Goal: Information Seeking & Learning: Learn about a topic

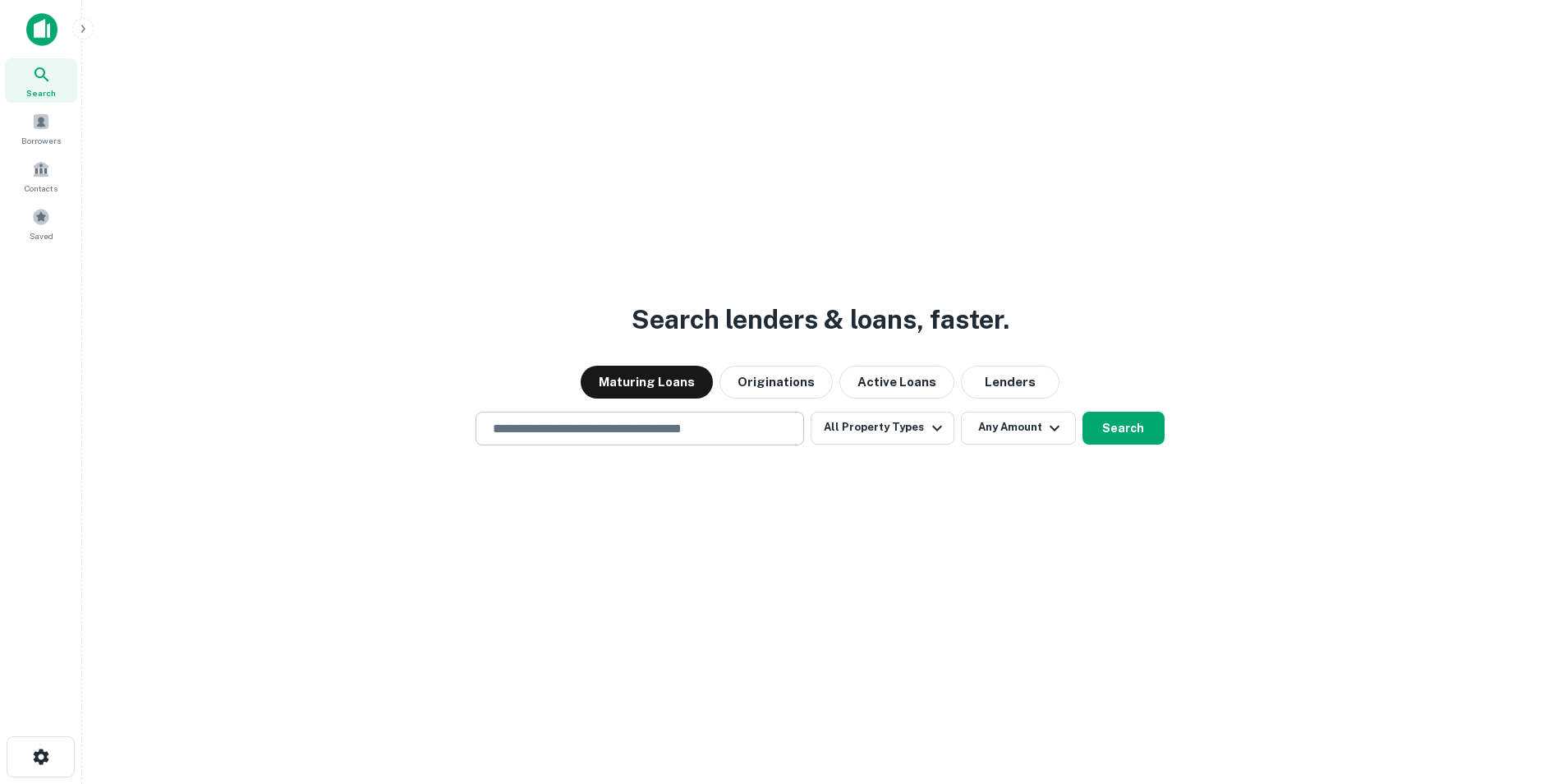
click at [636, 427] on input "text" at bounding box center [640, 428] width 313 height 19
type input "**********"
click at [1132, 431] on button "Search" at bounding box center [1124, 428] width 82 height 33
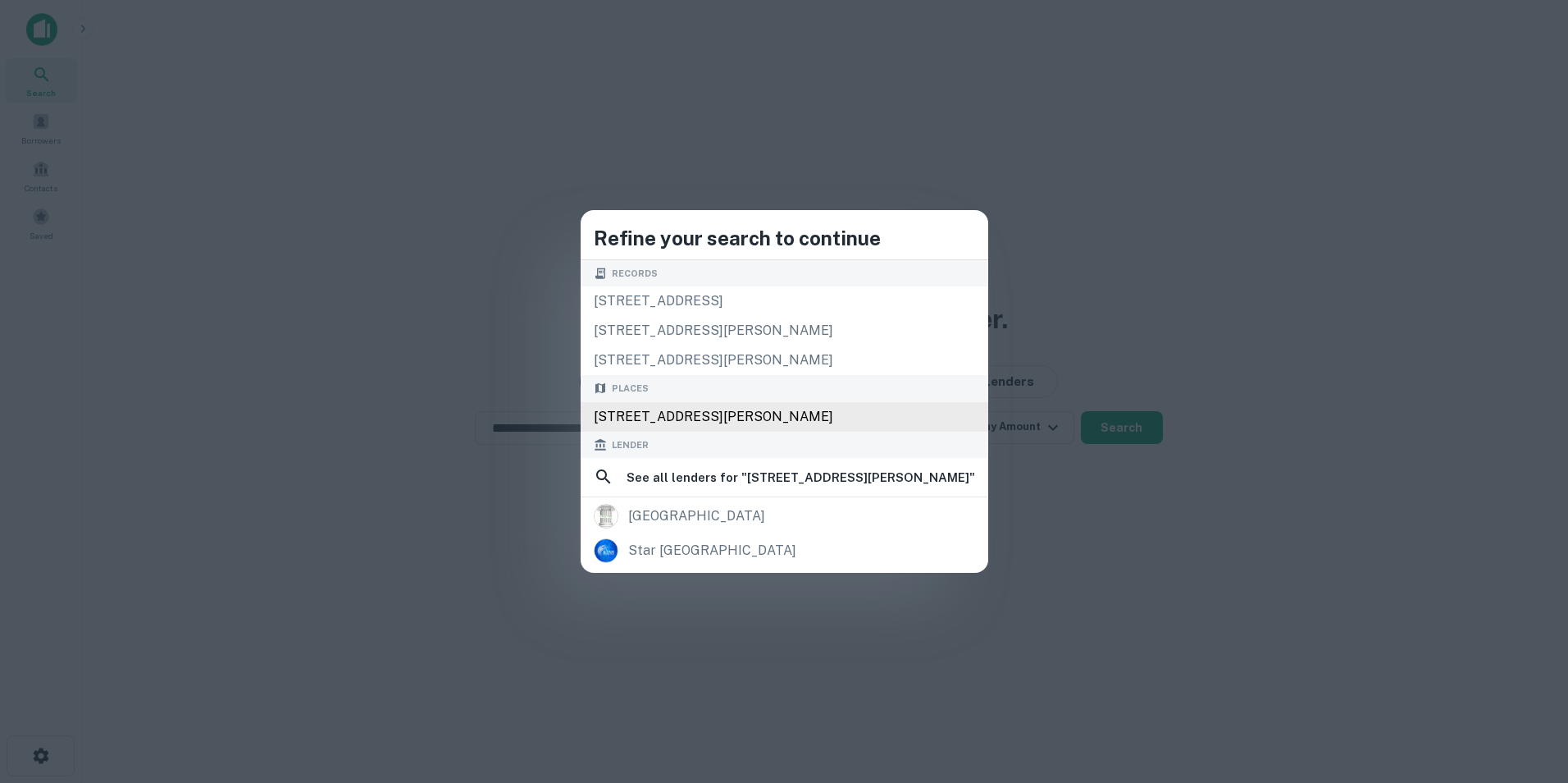
click at [738, 418] on div "337 Reese St, Athens, GA 30601, USA" at bounding box center [784, 416] width 408 height 29
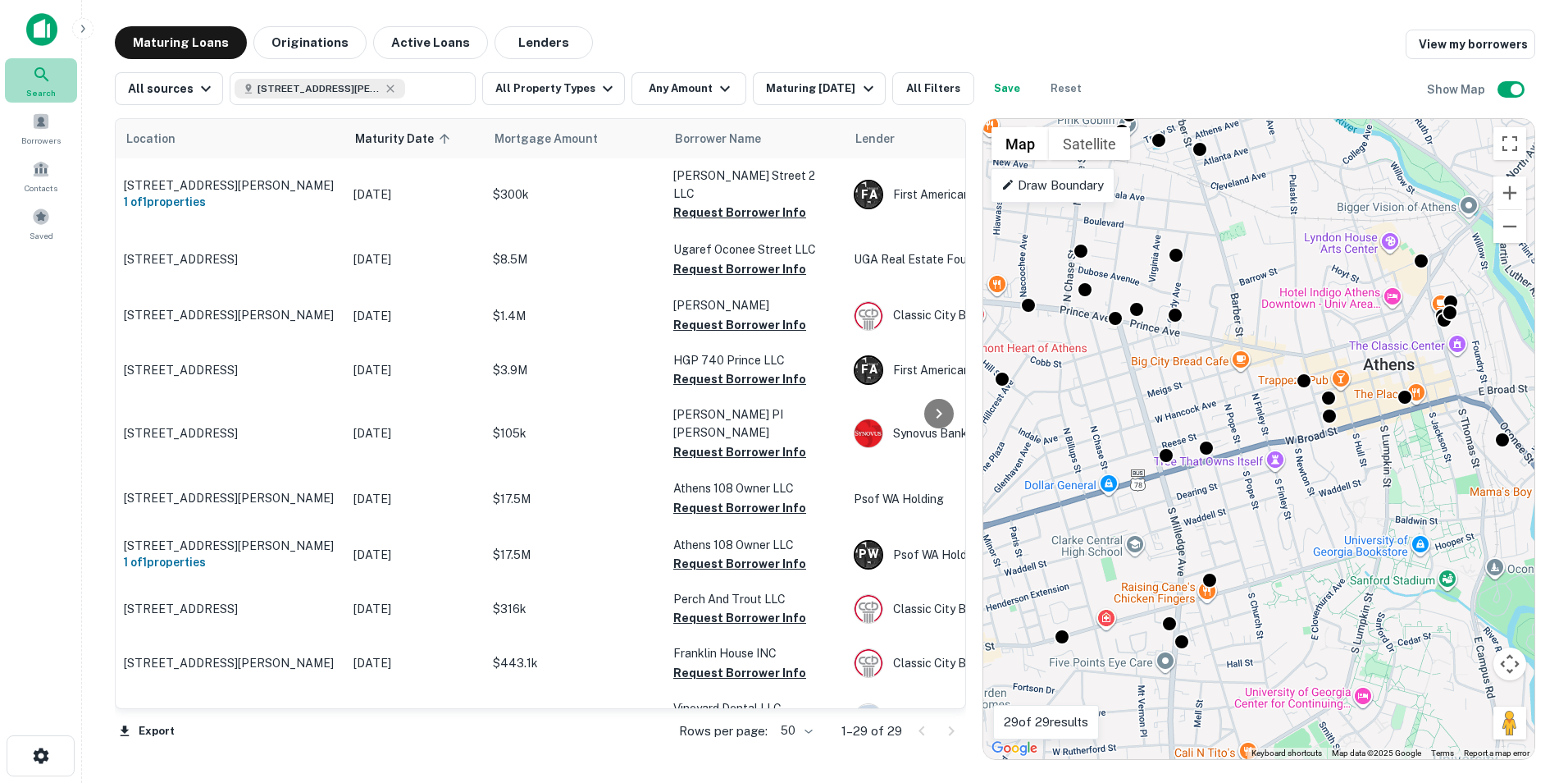
click at [34, 80] on icon at bounding box center [42, 75] width 20 height 20
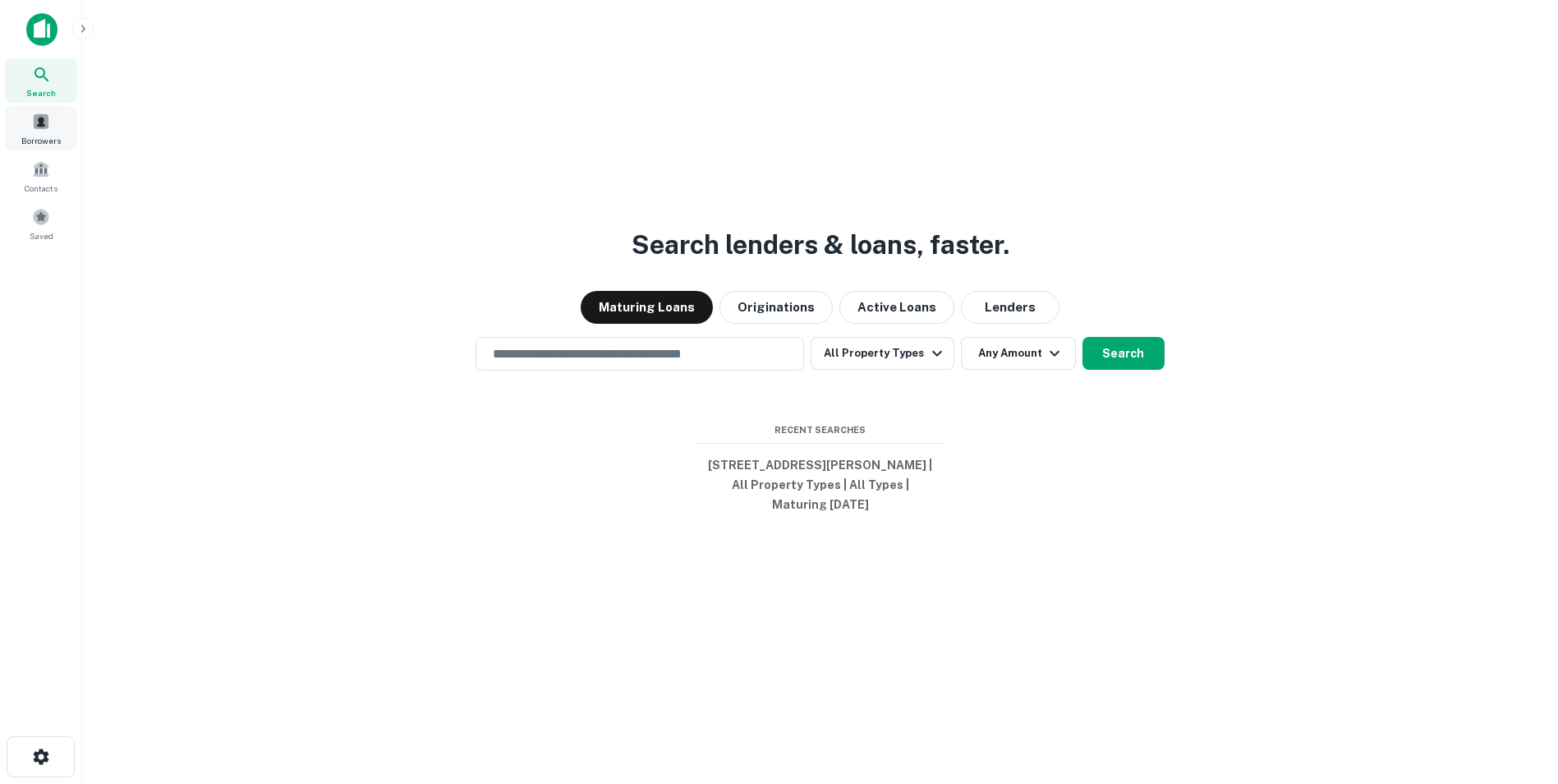
click at [44, 126] on span at bounding box center [41, 122] width 18 height 18
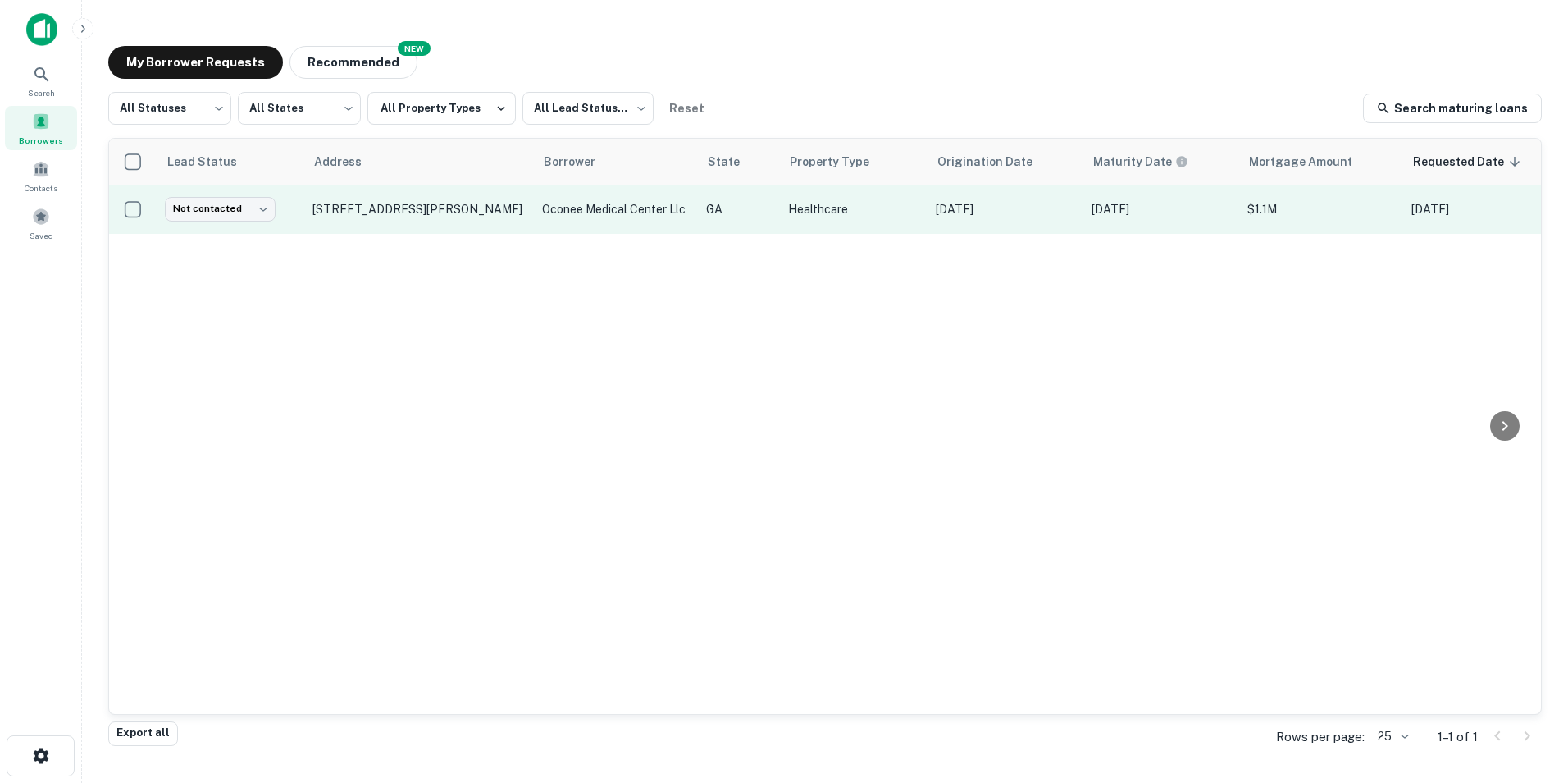
click at [560, 210] on p "oconee medical center llc" at bounding box center [616, 209] width 148 height 18
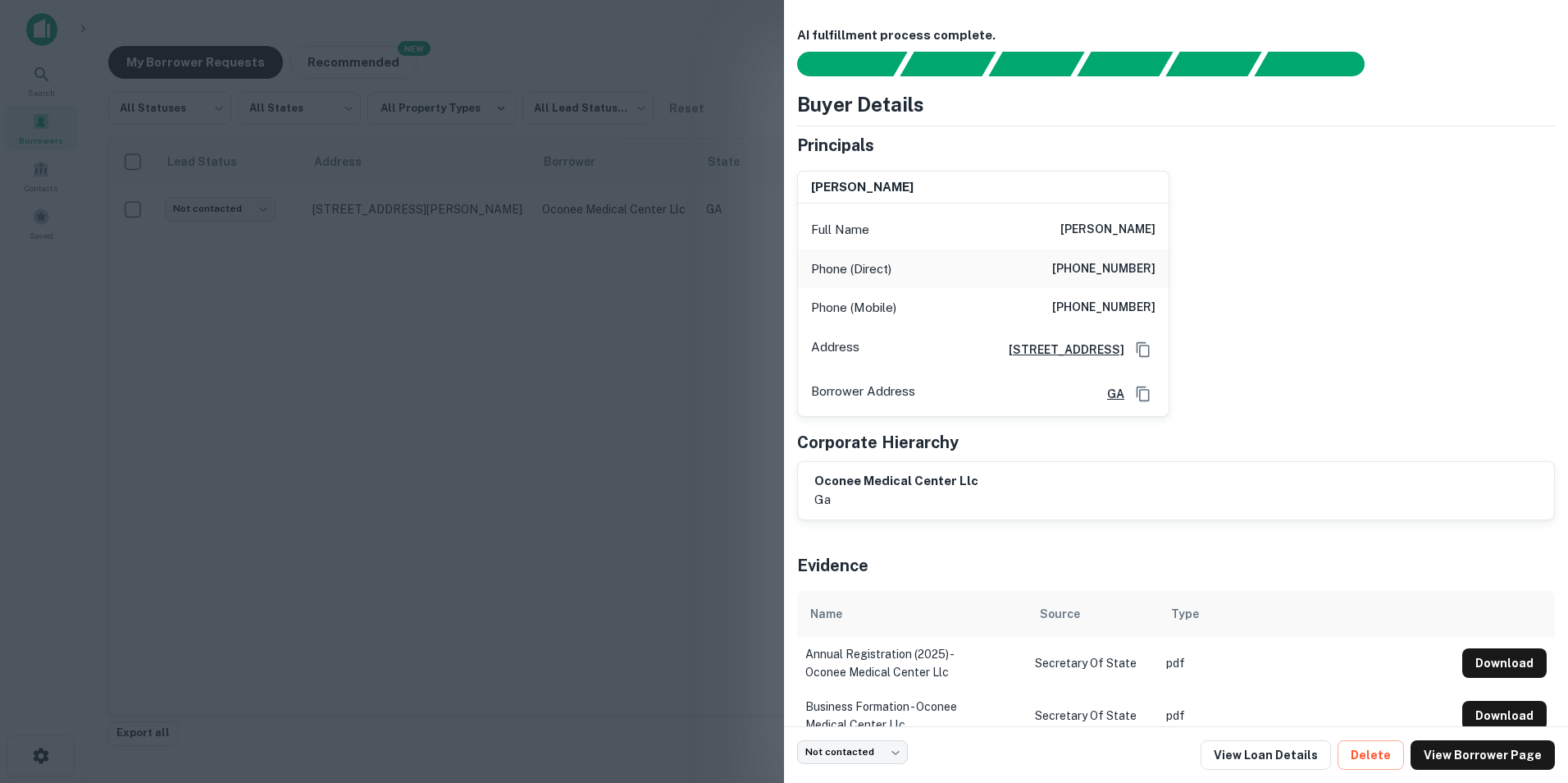
click at [660, 322] on div at bounding box center [784, 392] width 1568 height 783
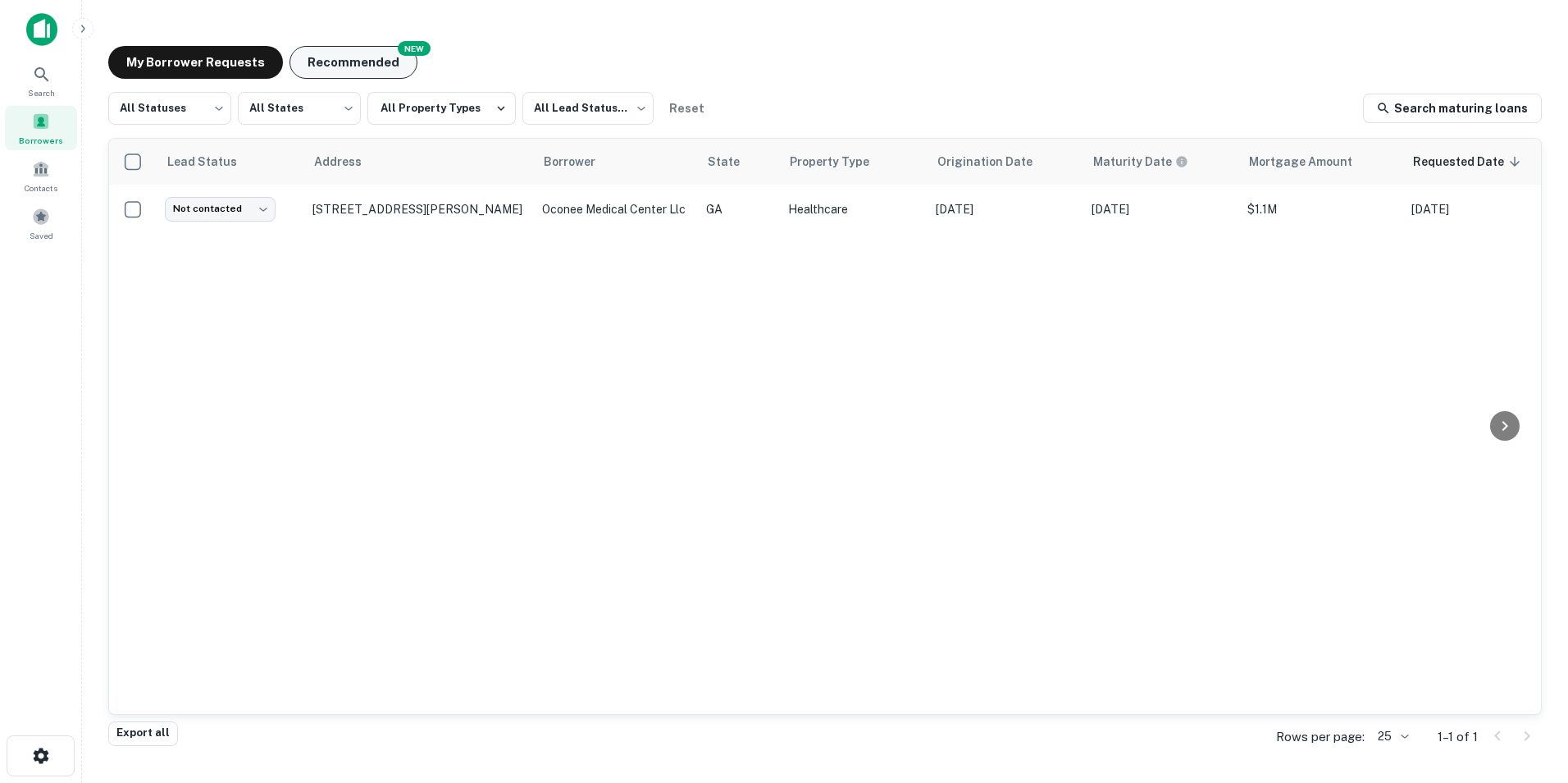
click at [327, 65] on button "Recommended" at bounding box center [353, 62] width 128 height 33
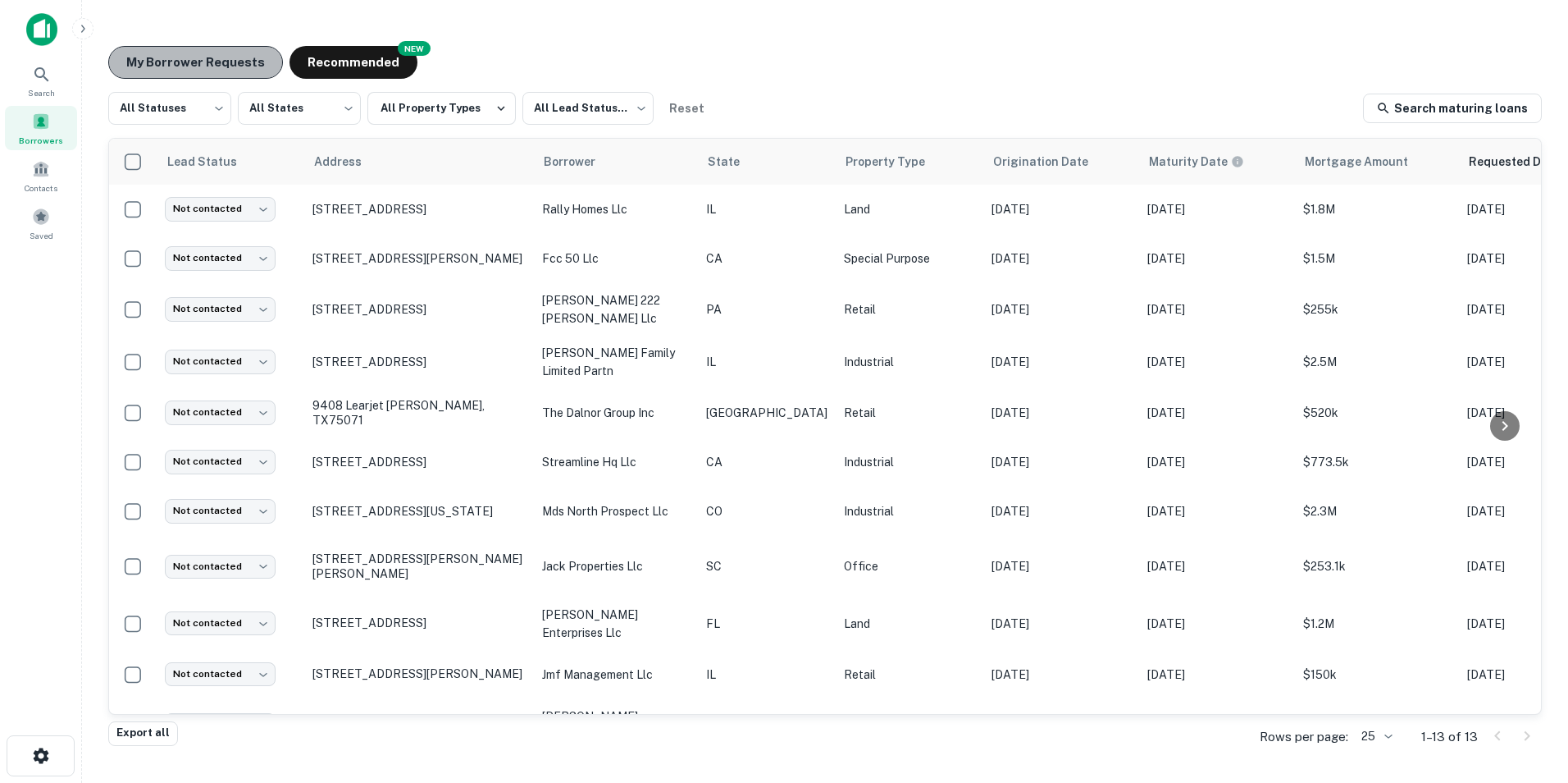
click at [207, 57] on button "My Borrower Requests" at bounding box center [195, 62] width 174 height 33
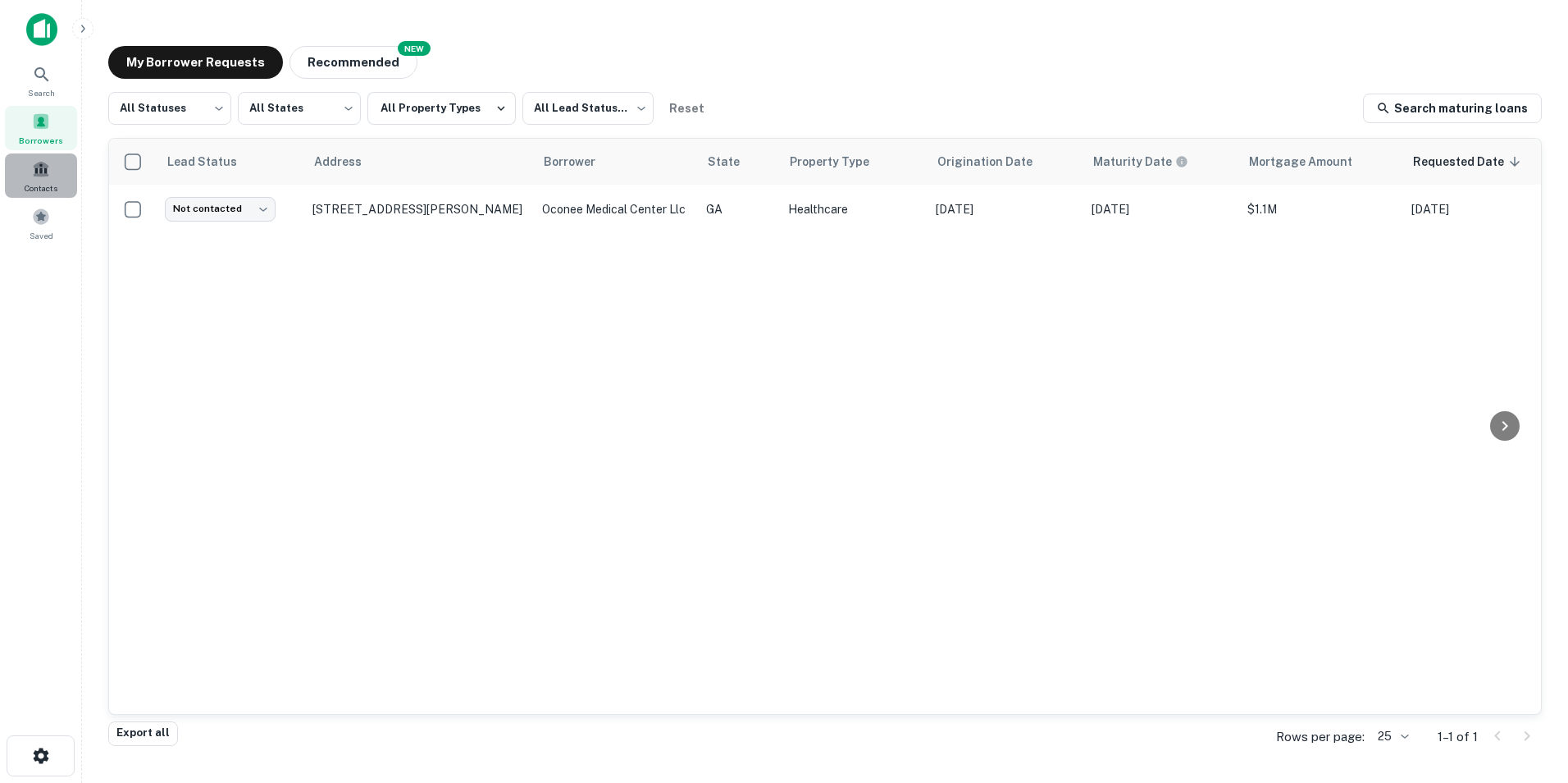
click at [37, 175] on span at bounding box center [41, 169] width 18 height 18
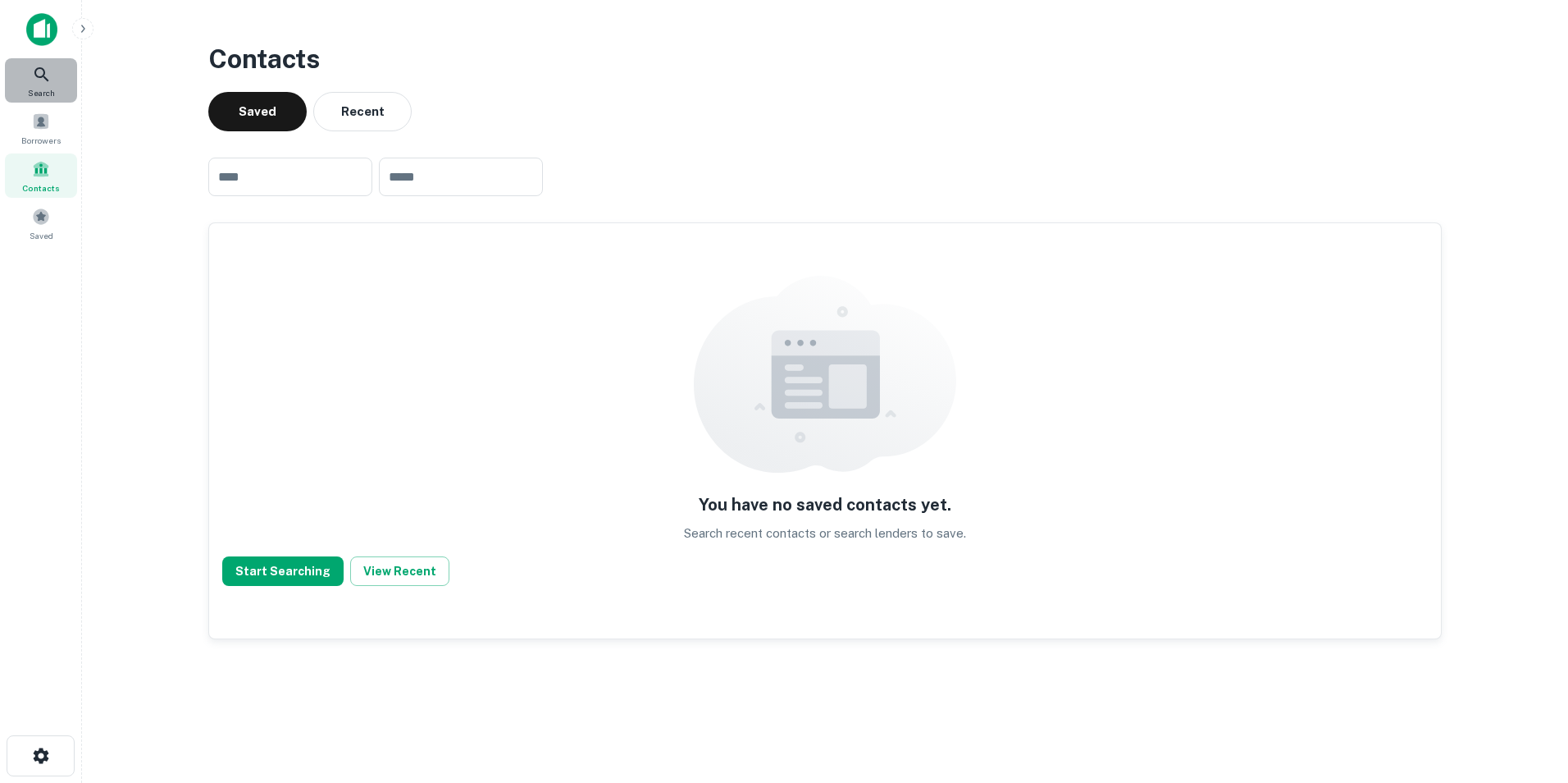
click at [45, 79] on icon at bounding box center [42, 75] width 20 height 20
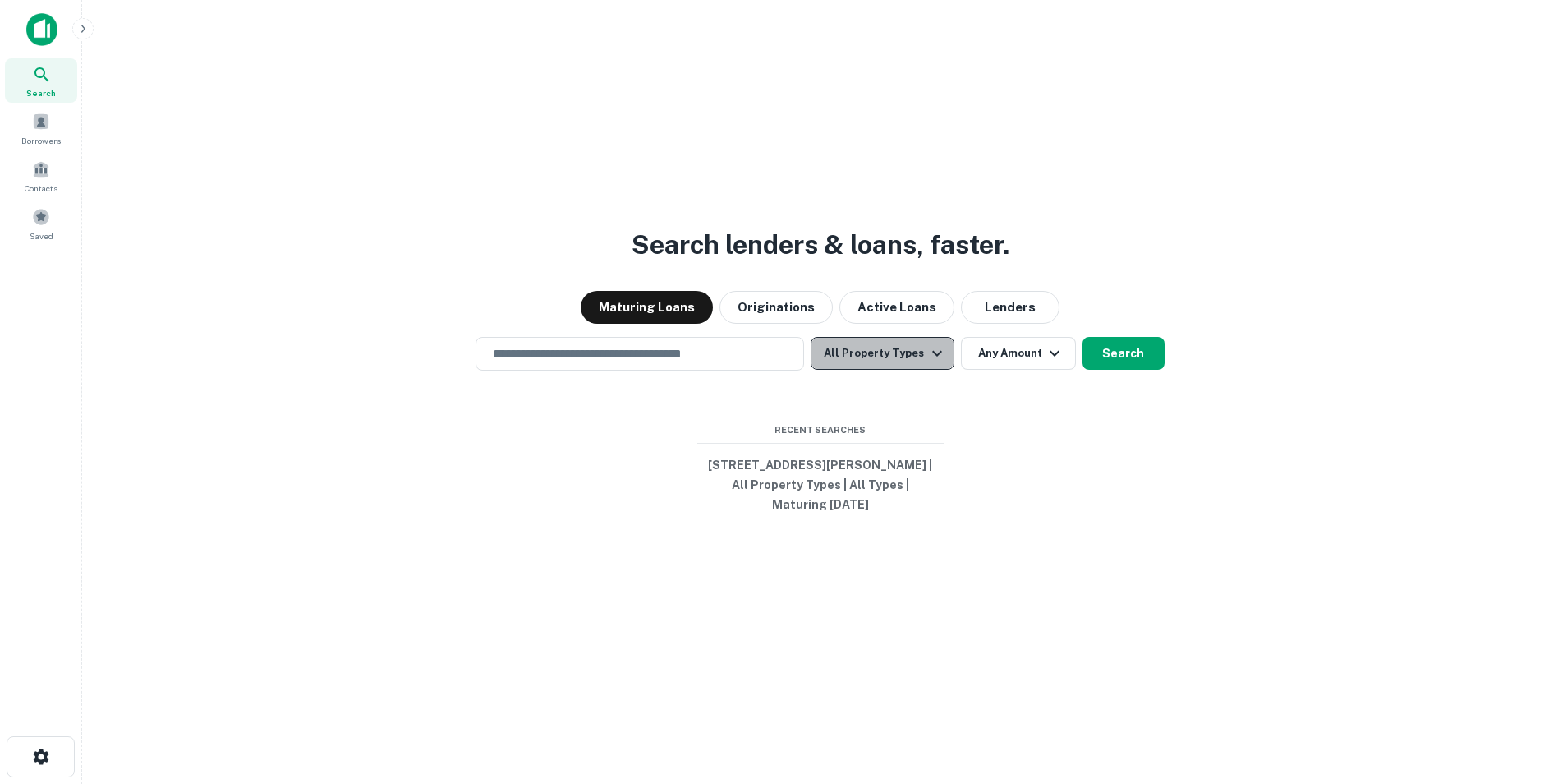
click at [913, 352] on button "All Property Types" at bounding box center [882, 354] width 143 height 33
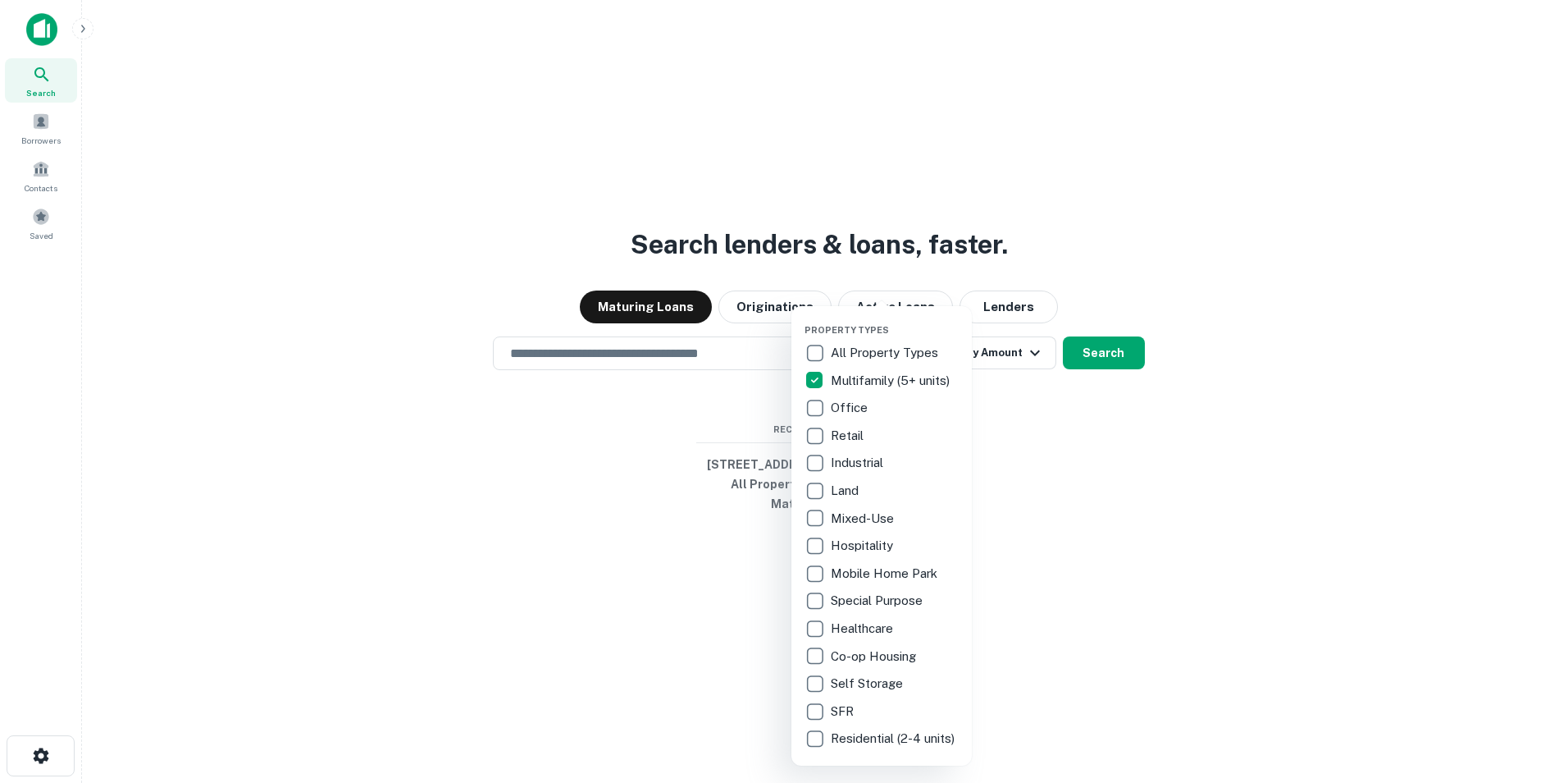
click at [1281, 516] on div at bounding box center [784, 392] width 1568 height 783
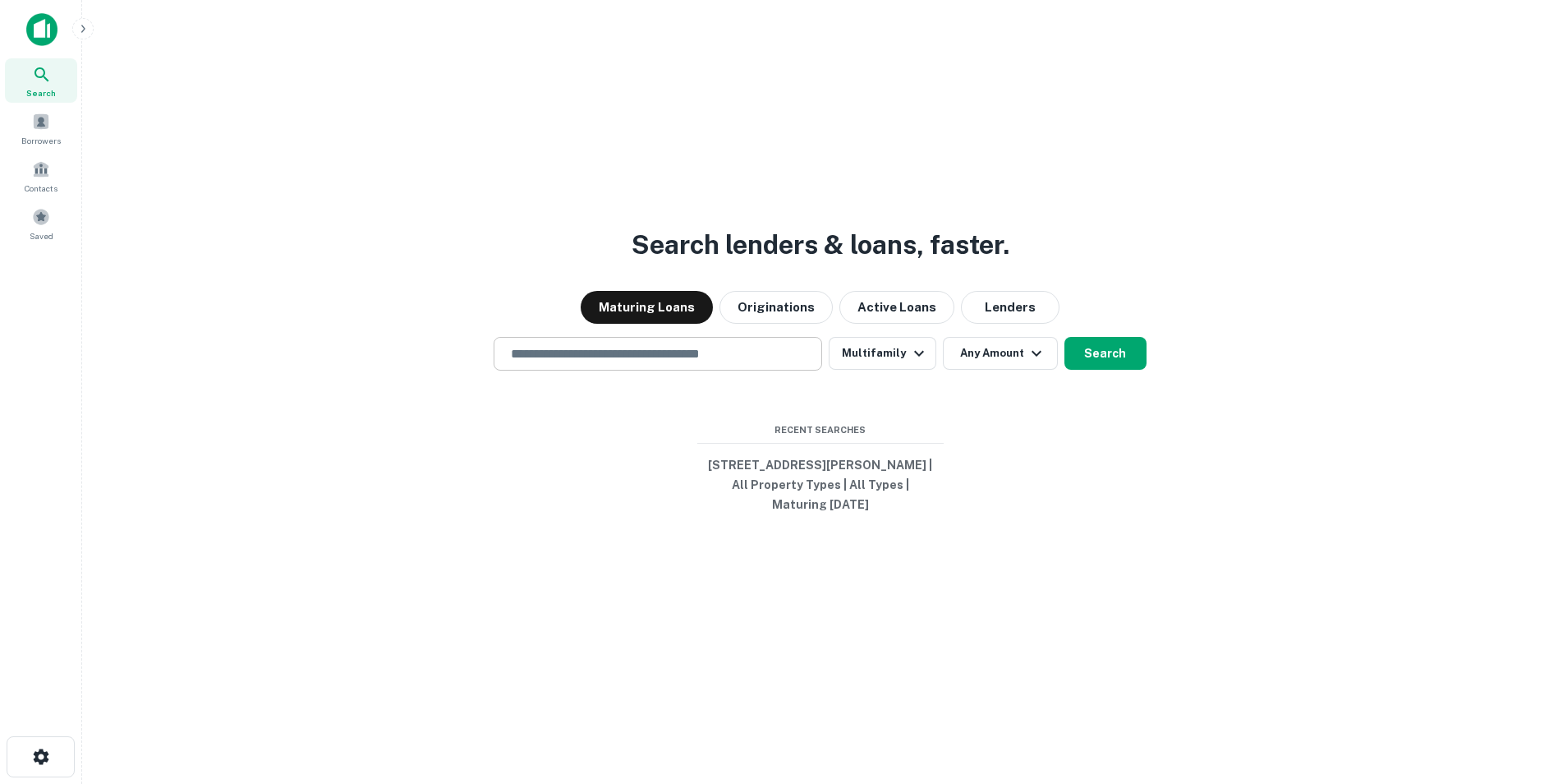
click at [724, 351] on input "text" at bounding box center [657, 354] width 313 height 19
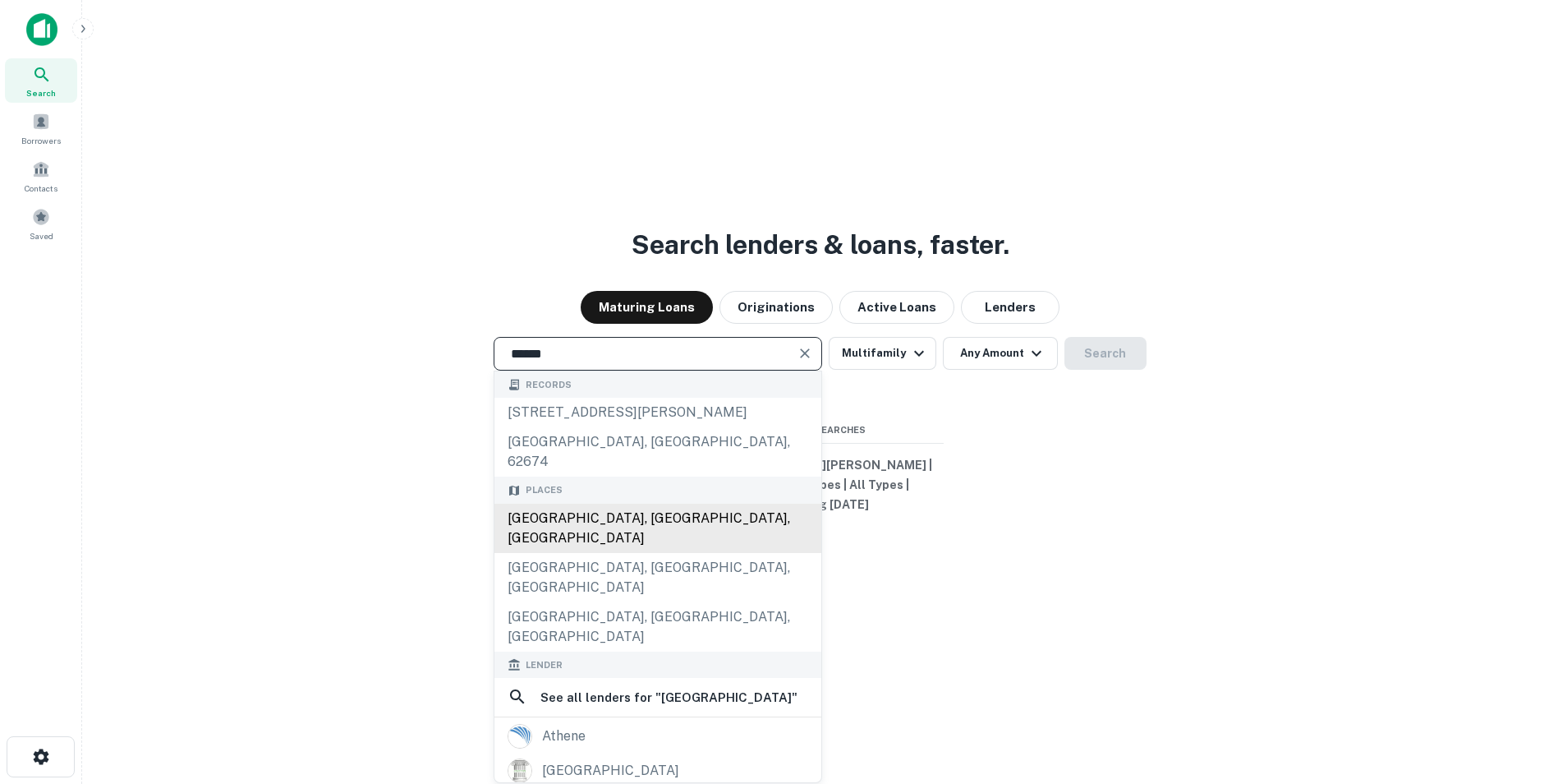
click at [595, 503] on div "Athens, GA, USA" at bounding box center [658, 528] width 327 height 49
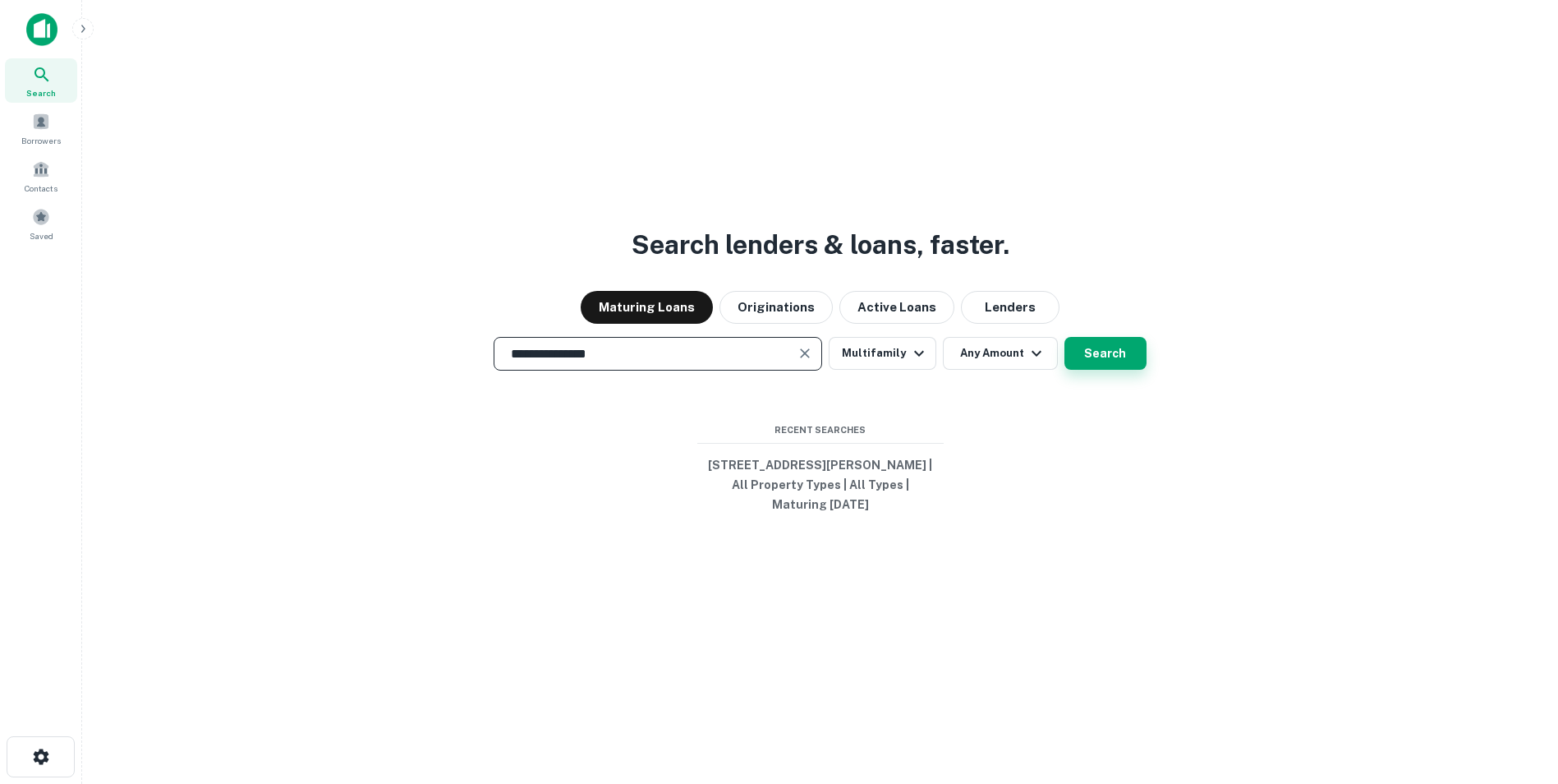
type input "**********"
click at [1107, 355] on button "Search" at bounding box center [1106, 354] width 82 height 33
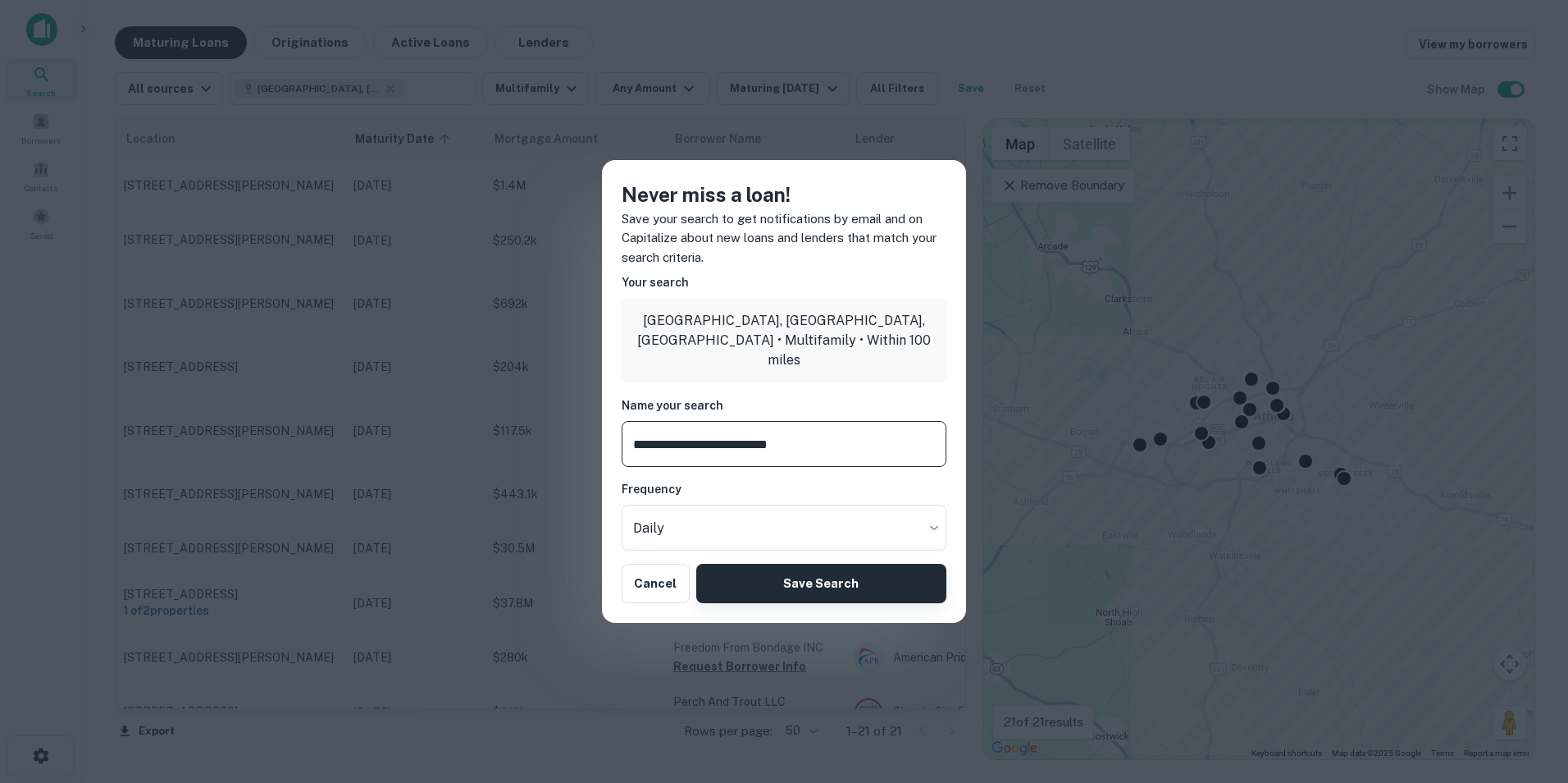
type input "**********"
click at [855, 586] on button "Save Search" at bounding box center [821, 583] width 250 height 39
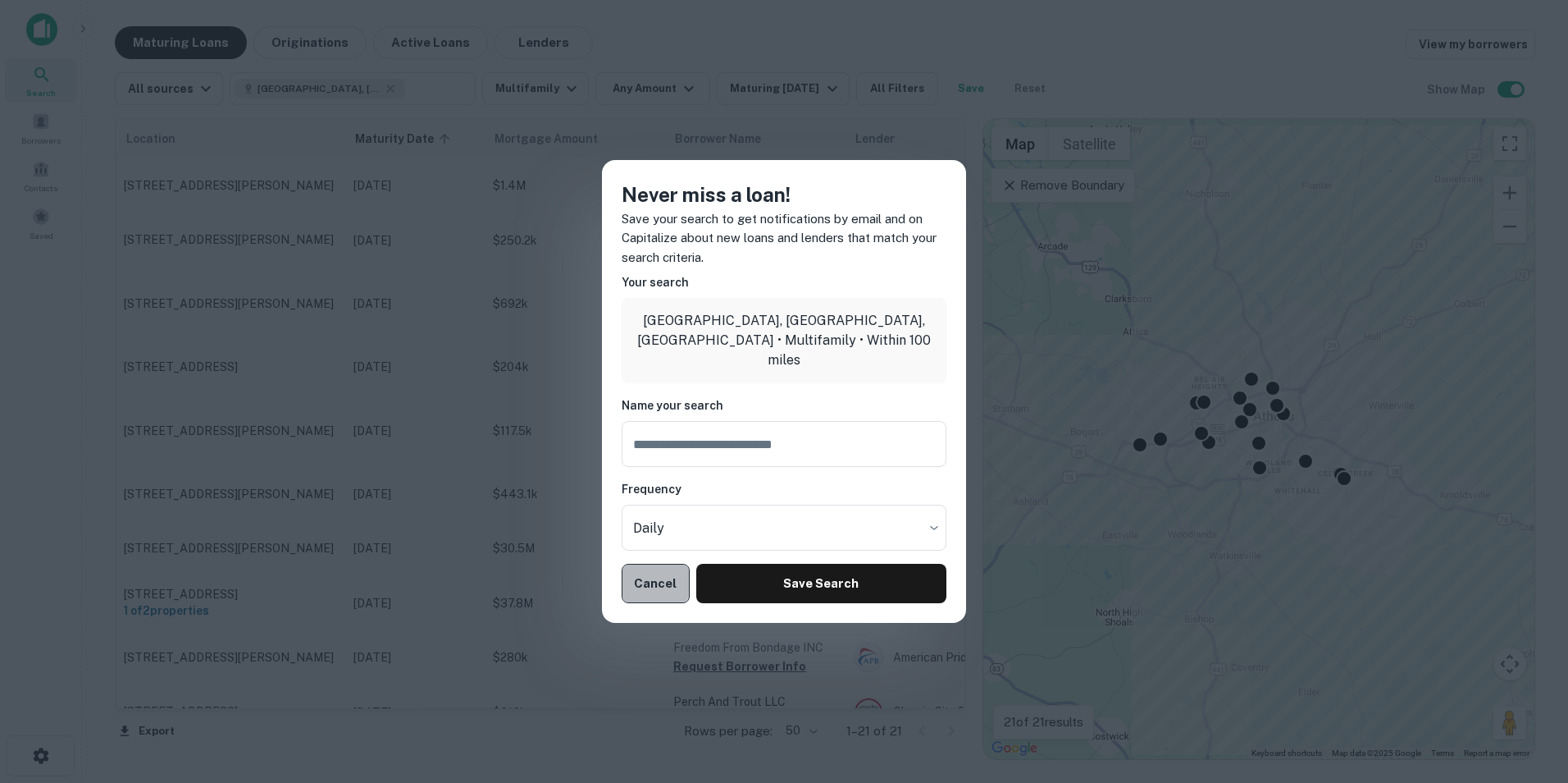
click at [654, 579] on button "Cancel" at bounding box center [655, 583] width 68 height 39
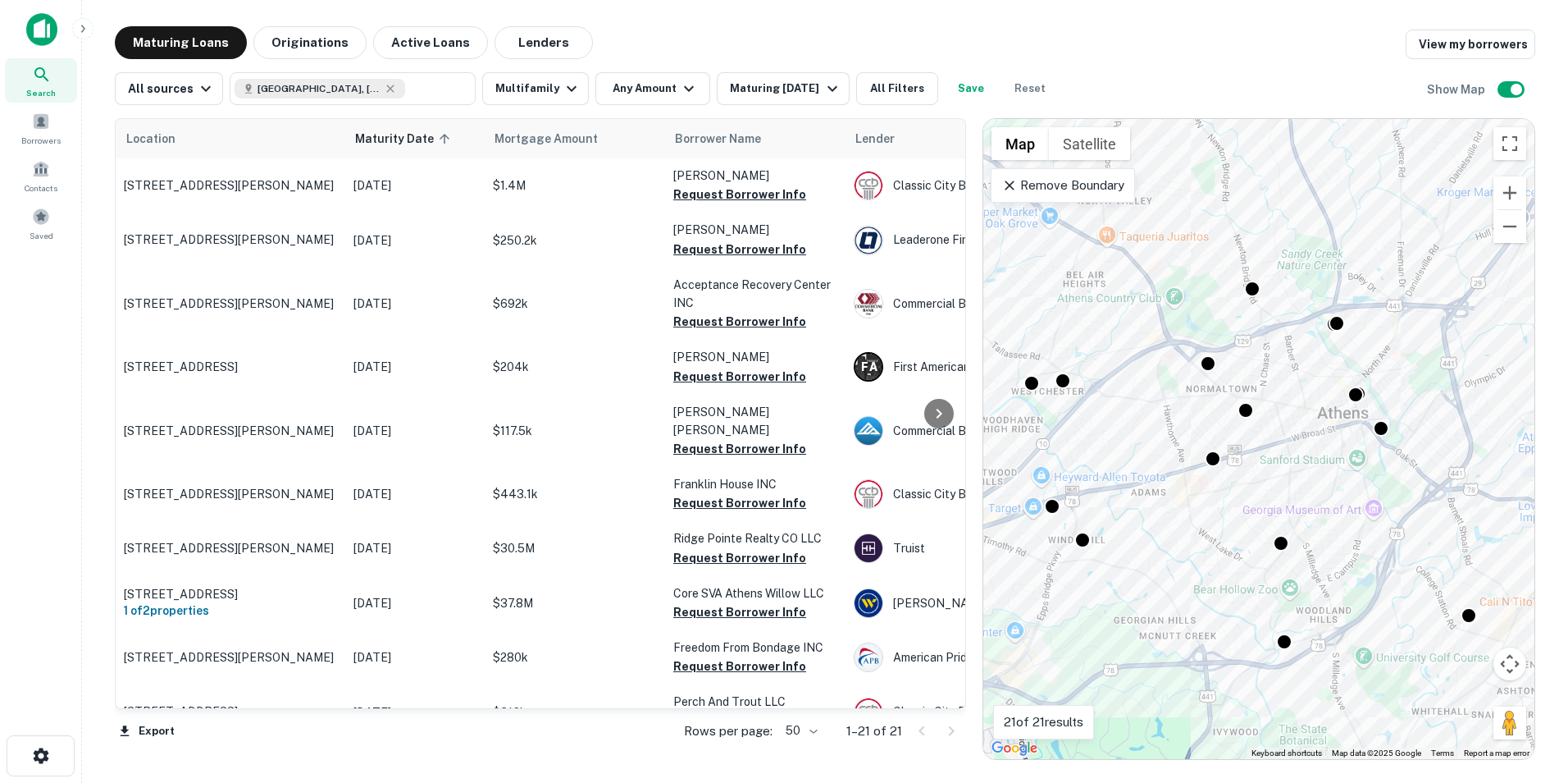
drag, startPoint x: 1293, startPoint y: 297, endPoint x: 1325, endPoint y: 499, distance: 204.5
click at [1325, 499] on div "To activate drag with keyboard, press Alt + Enter. Once in keyboard drag state,…" at bounding box center [1259, 438] width 551 height 640
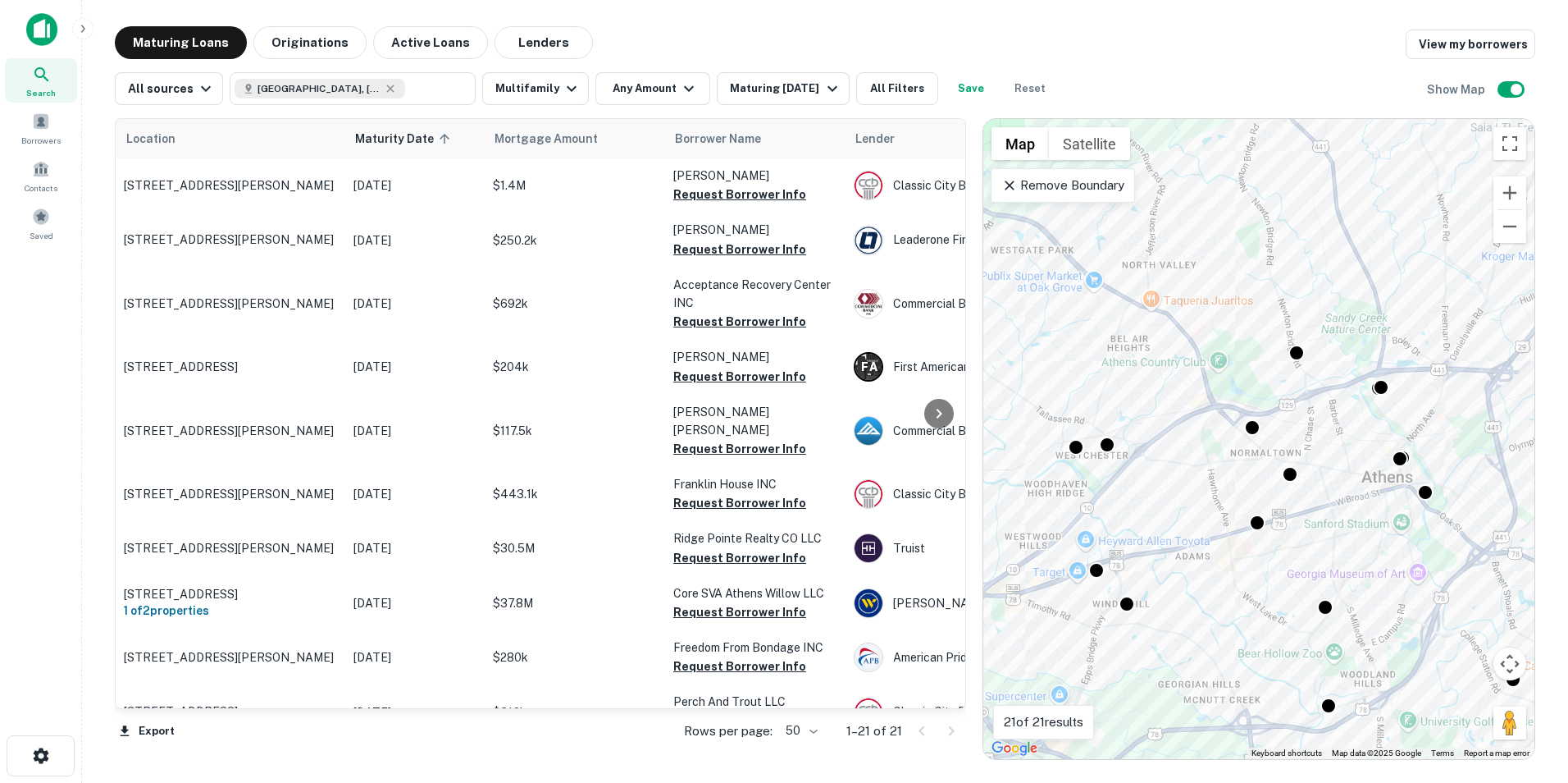
drag, startPoint x: 1156, startPoint y: 424, endPoint x: 1202, endPoint y: 489, distance: 79.6
click at [1202, 489] on div "To activate drag with keyboard, press Alt + Enter. Once in keyboard drag state,…" at bounding box center [1259, 438] width 551 height 640
click at [42, 125] on span at bounding box center [41, 121] width 18 height 18
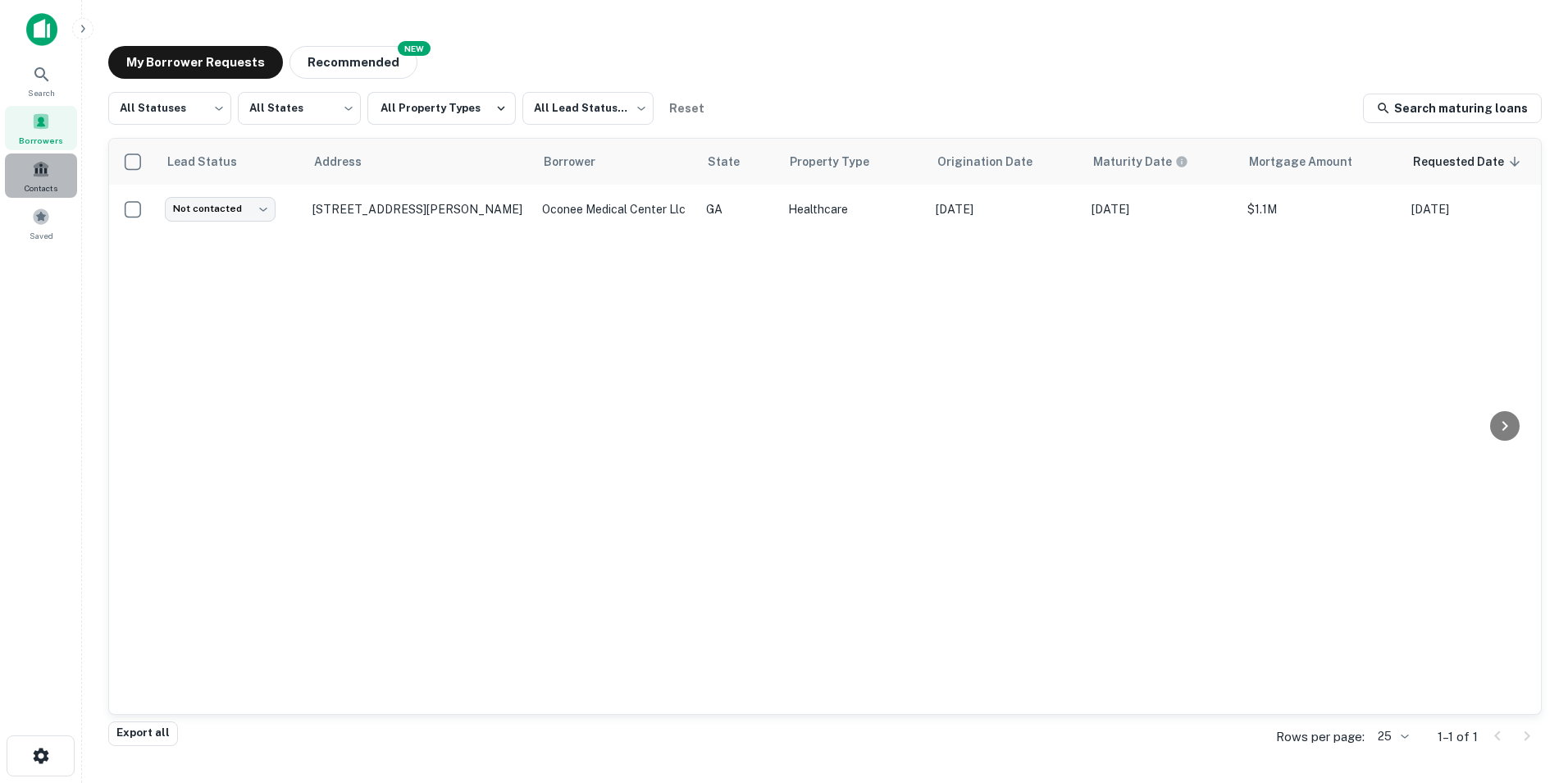
click at [36, 166] on span at bounding box center [41, 169] width 18 height 18
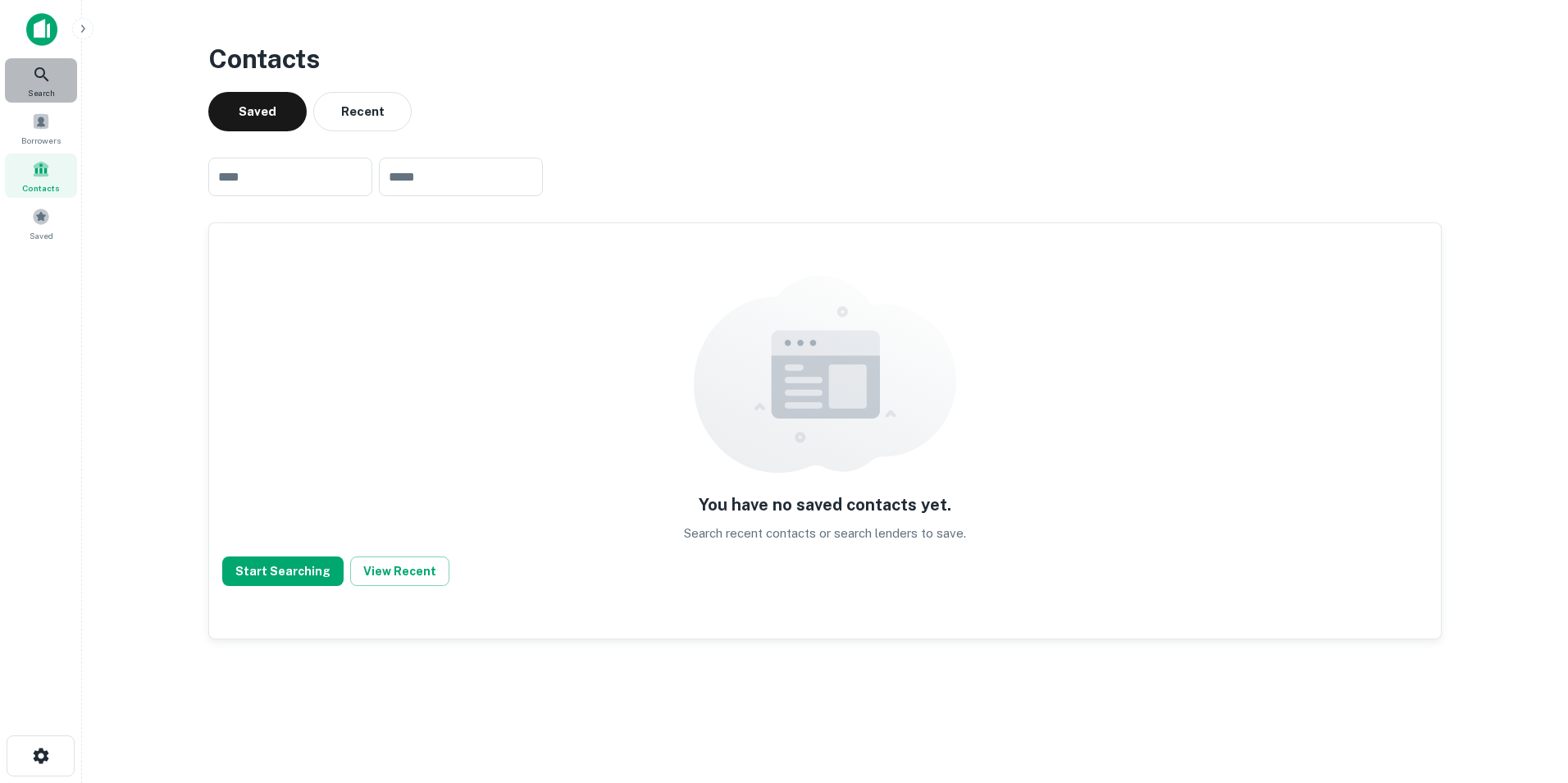
click at [43, 77] on icon at bounding box center [41, 74] width 14 height 14
